Goal: Transaction & Acquisition: Purchase product/service

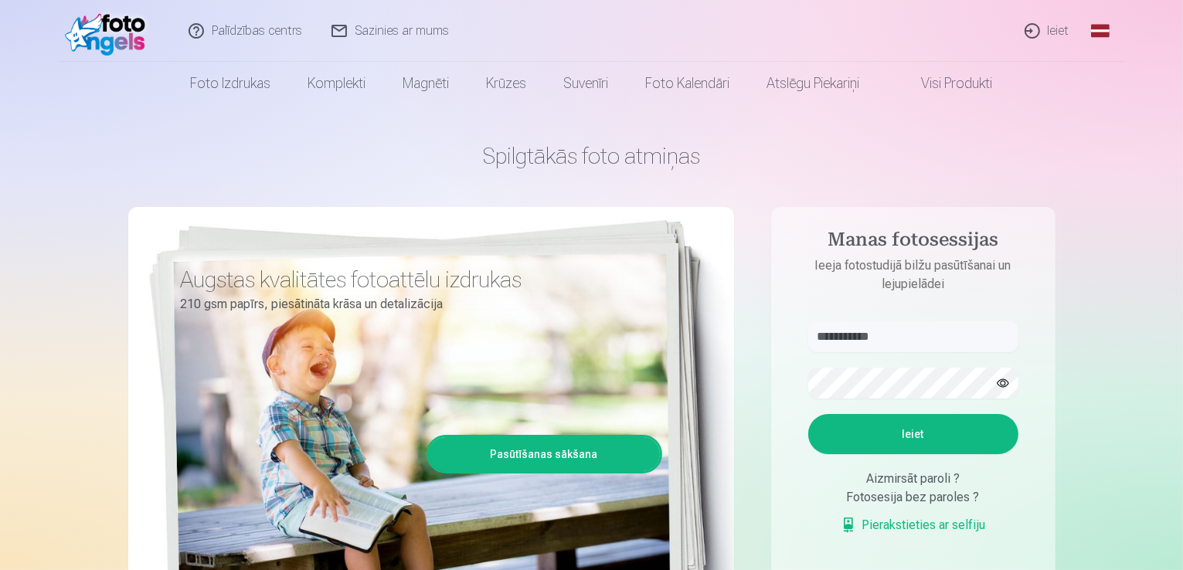
type input "**********"
click at [1009, 382] on button "button" at bounding box center [1002, 382] width 29 height 29
click at [919, 440] on button "Ieiet" at bounding box center [913, 434] width 210 height 40
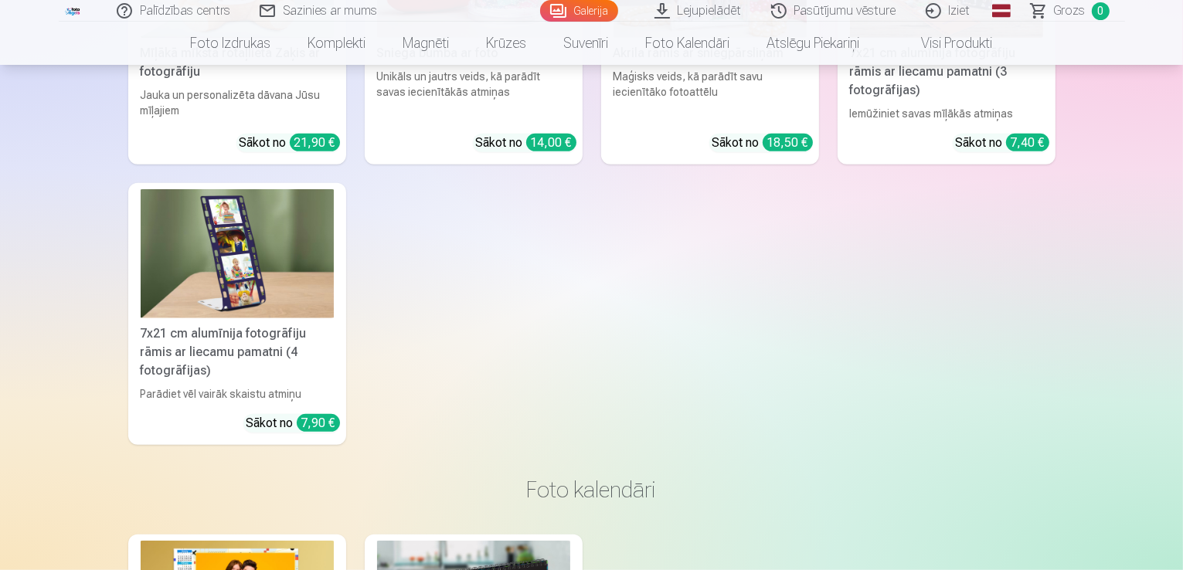
scroll to position [12824, 0]
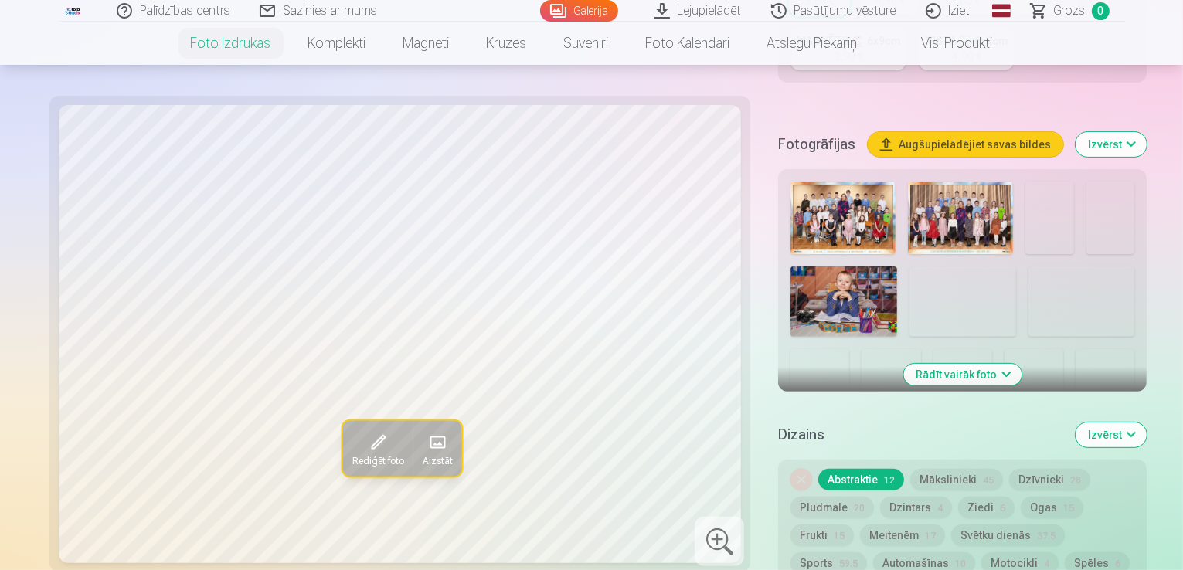
scroll to position [386, 0]
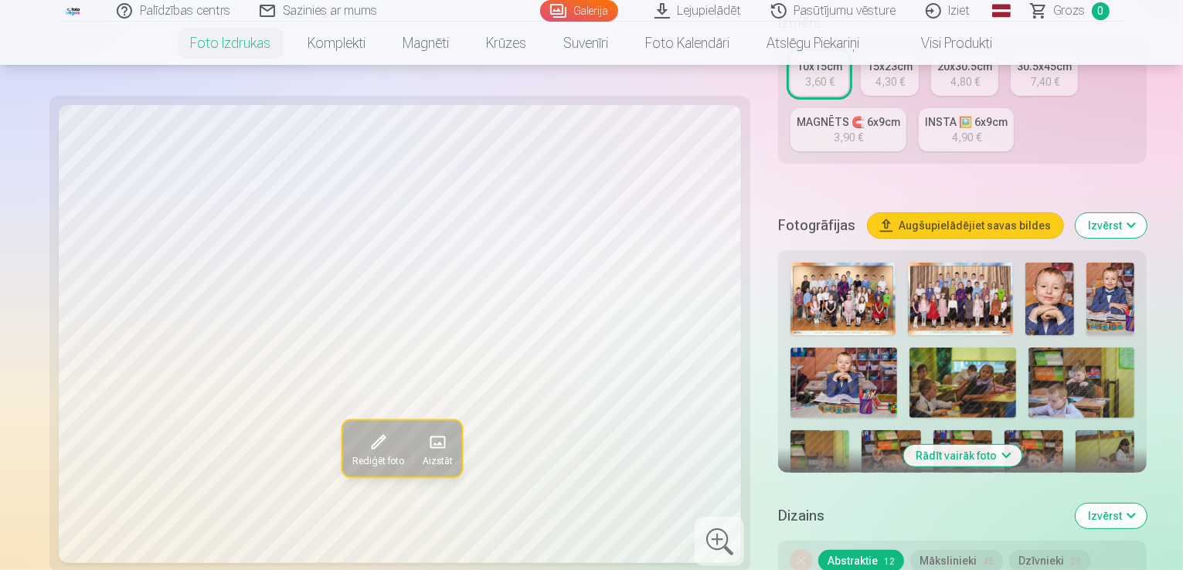
click at [991, 445] on button "Rādīt vairāk foto" at bounding box center [962, 456] width 118 height 22
